Goal: Task Accomplishment & Management: Complete application form

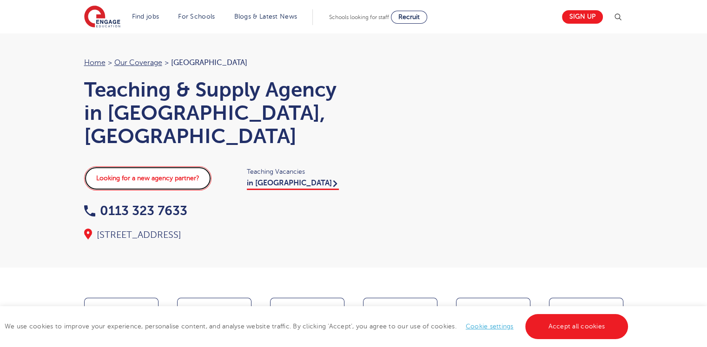
click at [200, 166] on link "Looking for a new agency partner?" at bounding box center [147, 178] width 127 height 24
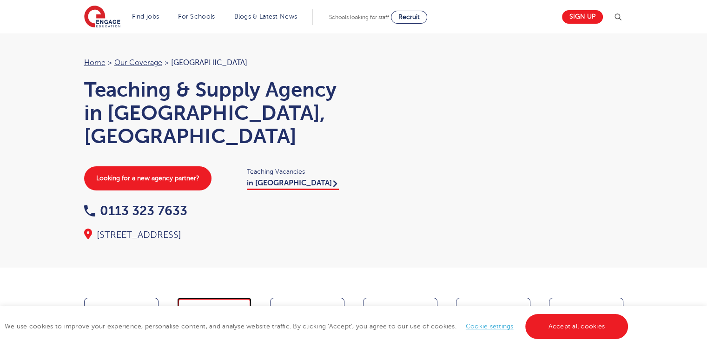
click at [226, 309] on icon at bounding box center [214, 321] width 23 height 24
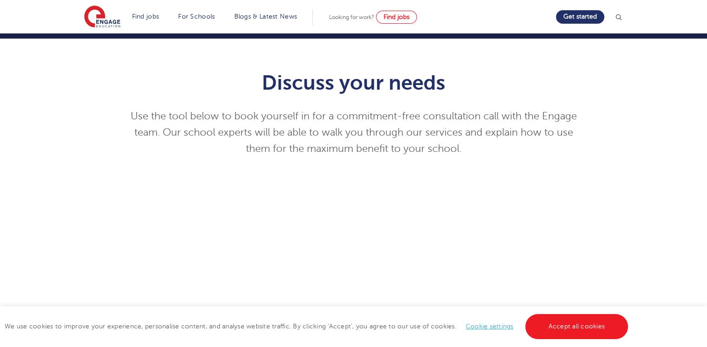
scroll to position [115, 0]
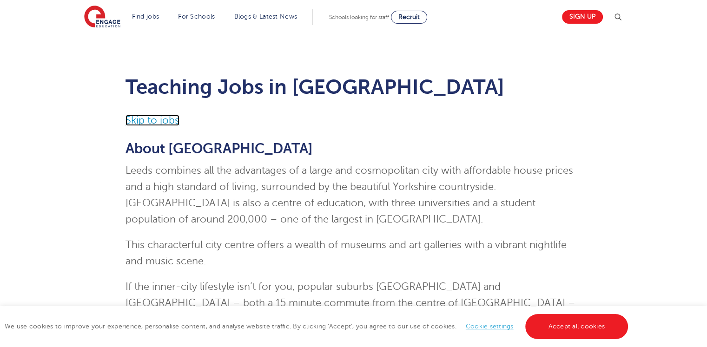
click at [153, 121] on link "Skip to jobs" at bounding box center [153, 120] width 54 height 11
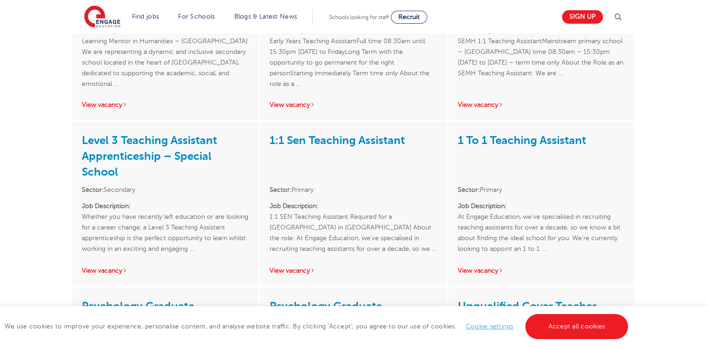
scroll to position [1503, 0]
drag, startPoint x: 375, startPoint y: 114, endPoint x: 358, endPoint y: 105, distance: 19.6
click at [358, 133] on link "1:1 Sen Teaching Assistant" at bounding box center [337, 139] width 135 height 13
click at [27, 82] on div "Teacher Of Art And Design Sector: Secondary Job Description: Teacher of Art & D…" at bounding box center [353, 284] width 707 height 944
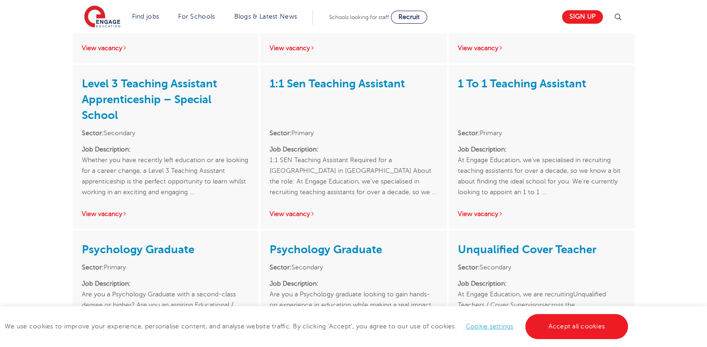
scroll to position [1565, 0]
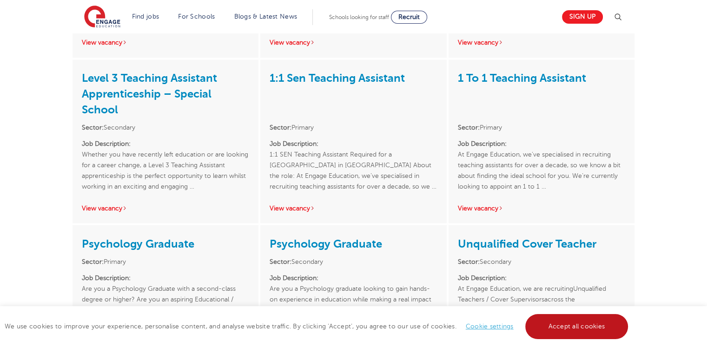
click at [618, 333] on link "Accept all cookies" at bounding box center [576, 326] width 103 height 25
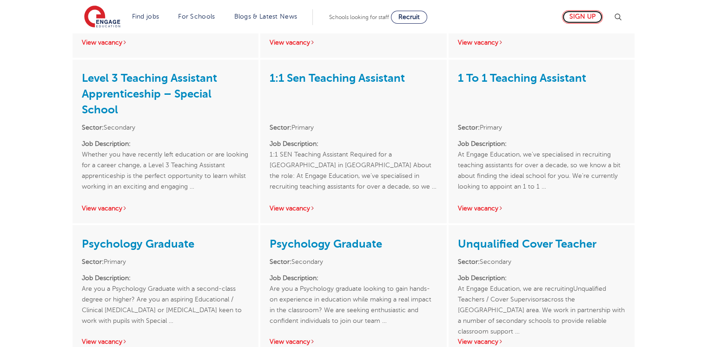
click at [583, 13] on link "Sign up" at bounding box center [582, 16] width 41 height 13
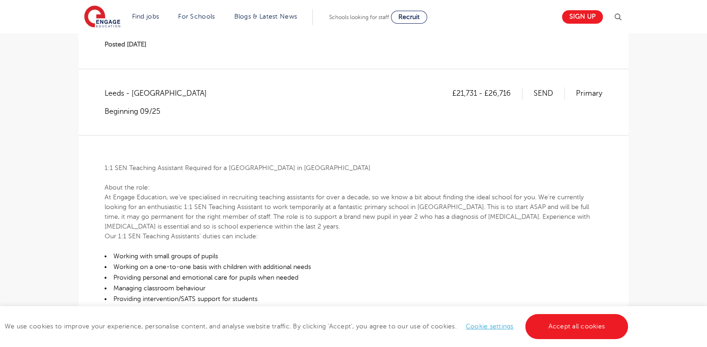
scroll to position [141, 0]
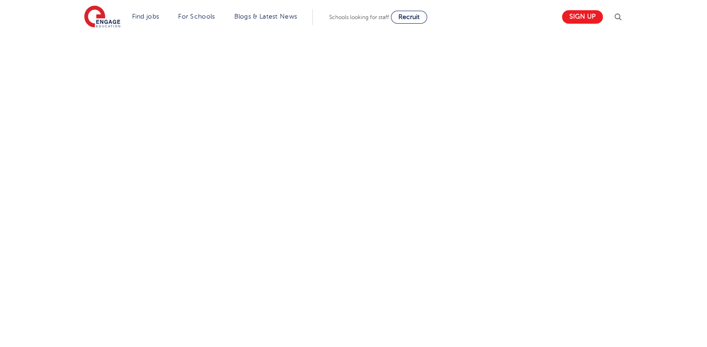
scroll to position [343, 0]
